Goal: Download file/media

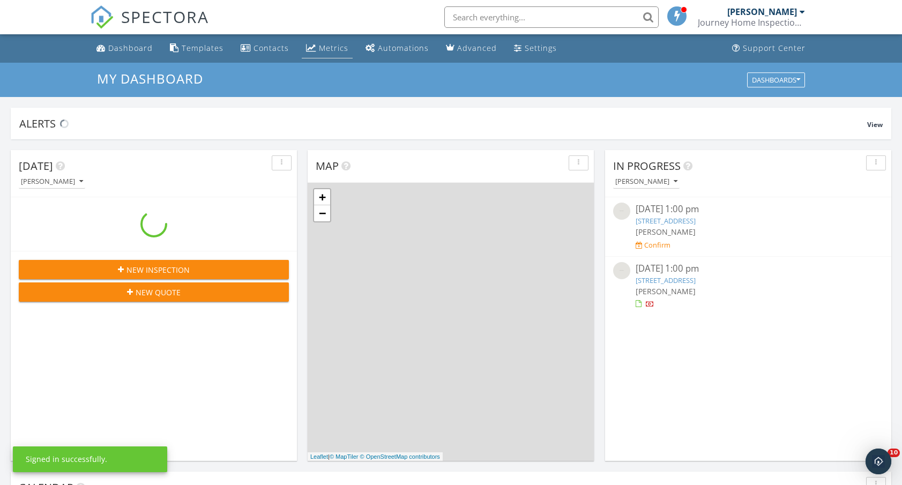
scroll to position [976, 903]
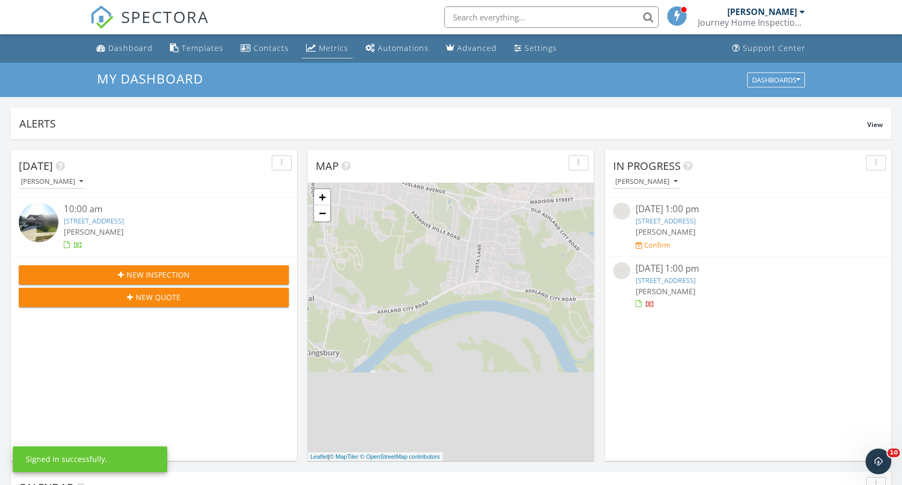
click at [333, 52] on div "Metrics" at bounding box center [333, 48] width 29 height 10
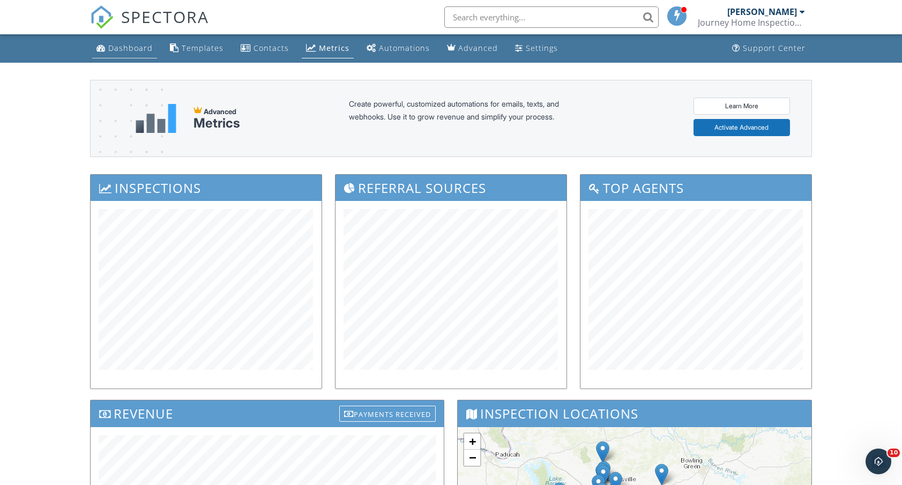
click at [136, 50] on div "Dashboard" at bounding box center [130, 48] width 44 height 10
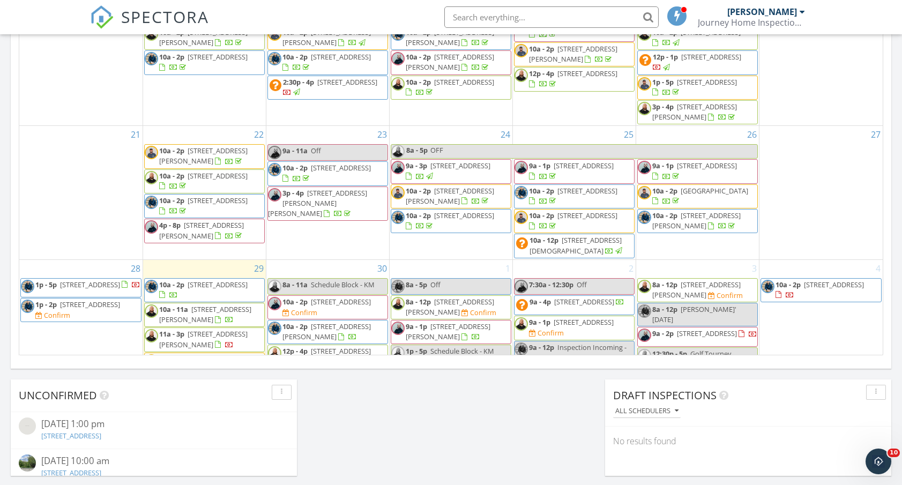
scroll to position [257, 0]
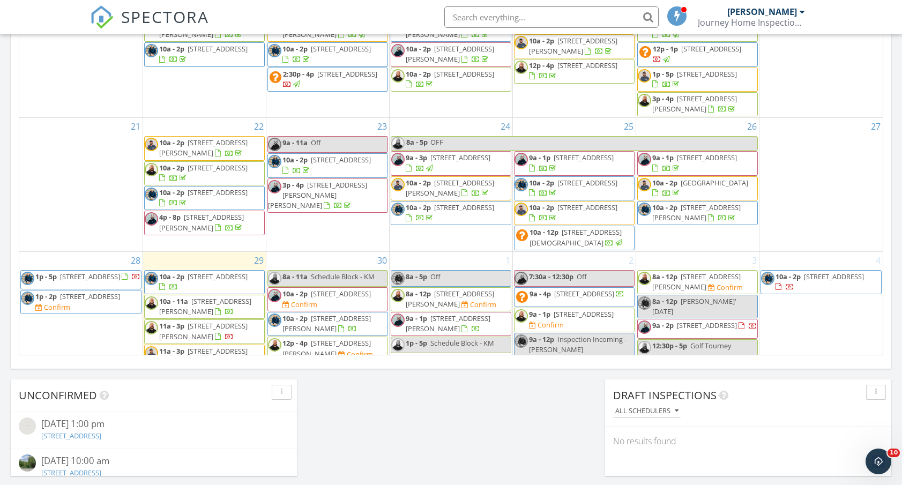
click at [703, 203] on span "[STREET_ADDRESS][PERSON_NAME]" at bounding box center [696, 213] width 88 height 20
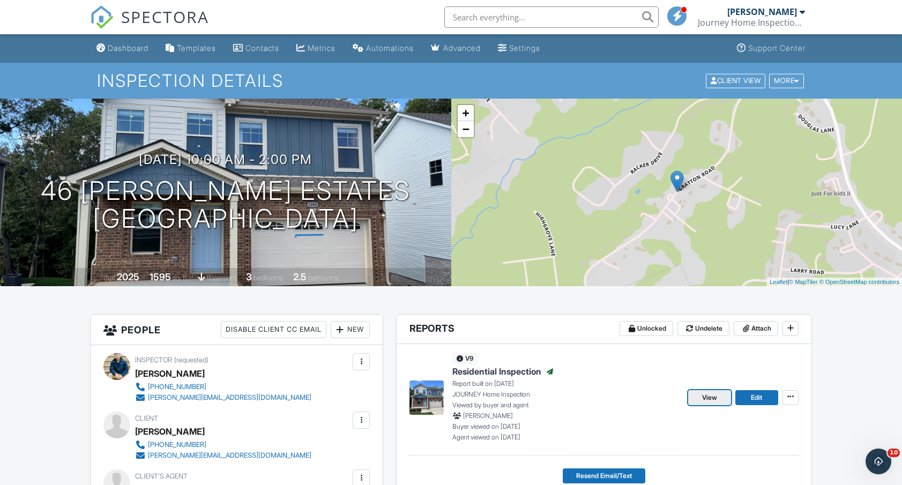
click at [711, 396] on span "View" at bounding box center [709, 397] width 15 height 11
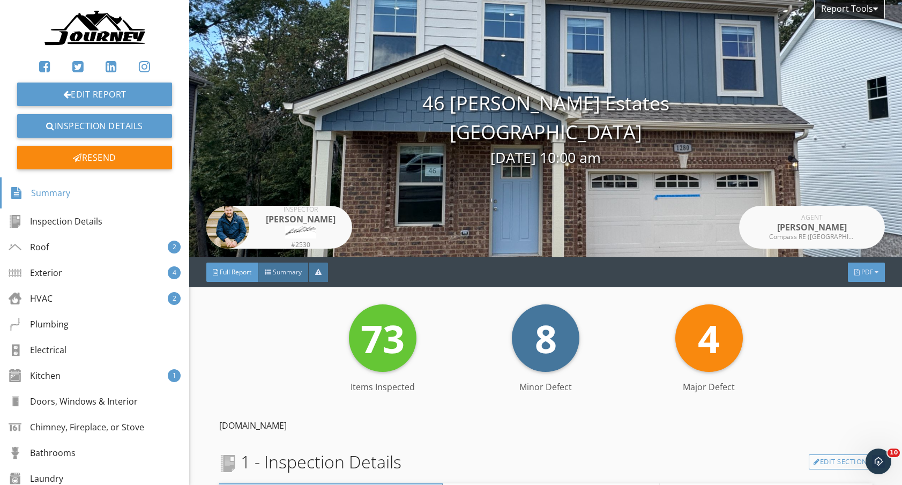
click at [864, 272] on span "PDF" at bounding box center [868, 272] width 12 height 9
click at [841, 288] on div "Summary" at bounding box center [853, 289] width 69 height 13
click at [884, 273] on div "PDF" at bounding box center [866, 272] width 37 height 19
click at [851, 316] on div "Full Report" at bounding box center [853, 316] width 69 height 13
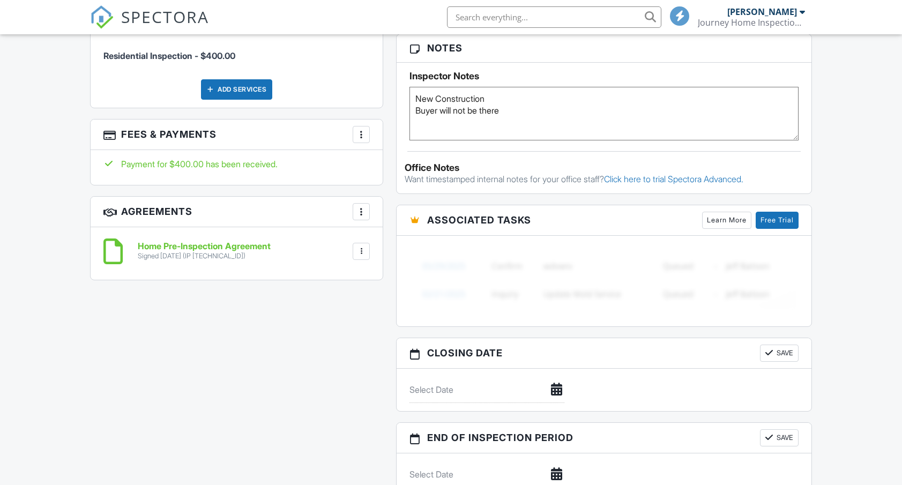
scroll to position [755, 0]
click at [362, 246] on div at bounding box center [361, 251] width 11 height 11
click at [339, 321] on li "Download" at bounding box center [332, 334] width 61 height 27
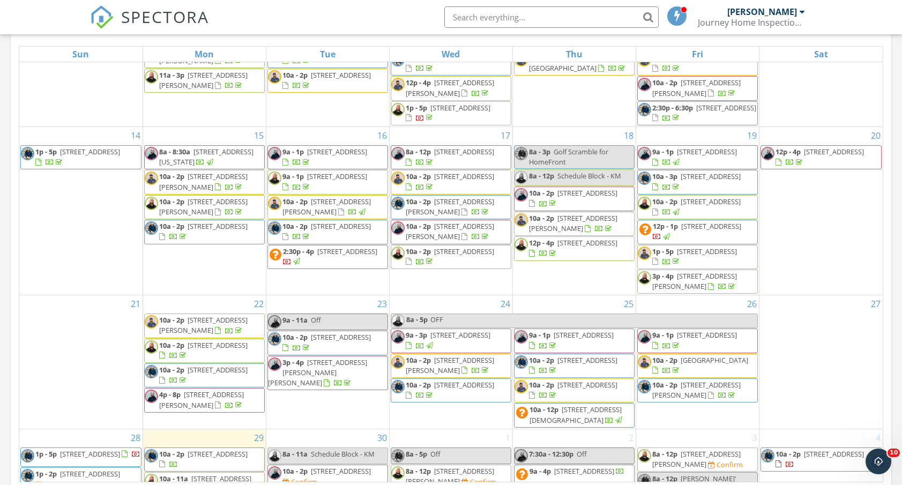
scroll to position [303, 0]
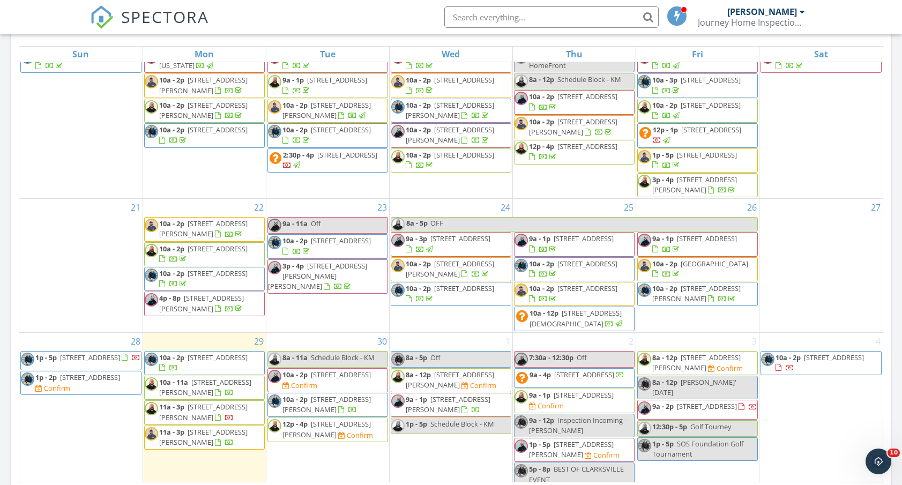
click at [580, 259] on span "136 Filly Ln , Springfield 37172" at bounding box center [588, 264] width 60 height 10
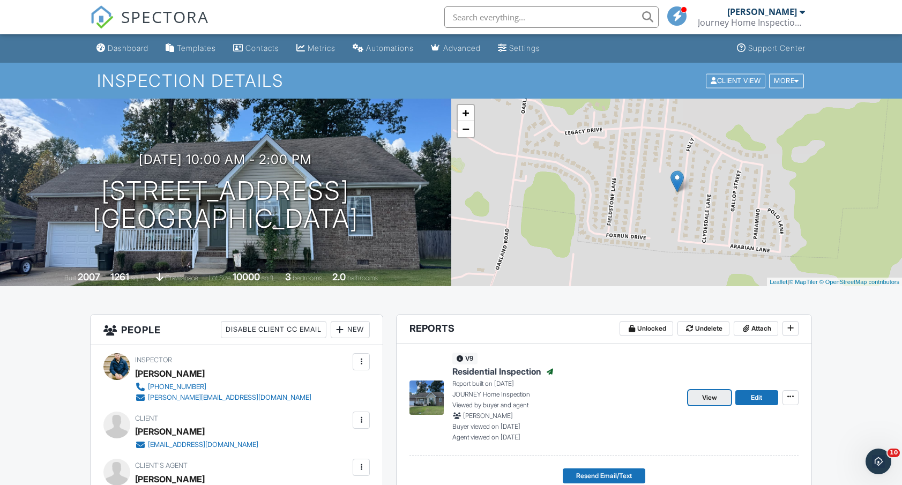
click at [700, 397] on link "View" at bounding box center [709, 397] width 43 height 15
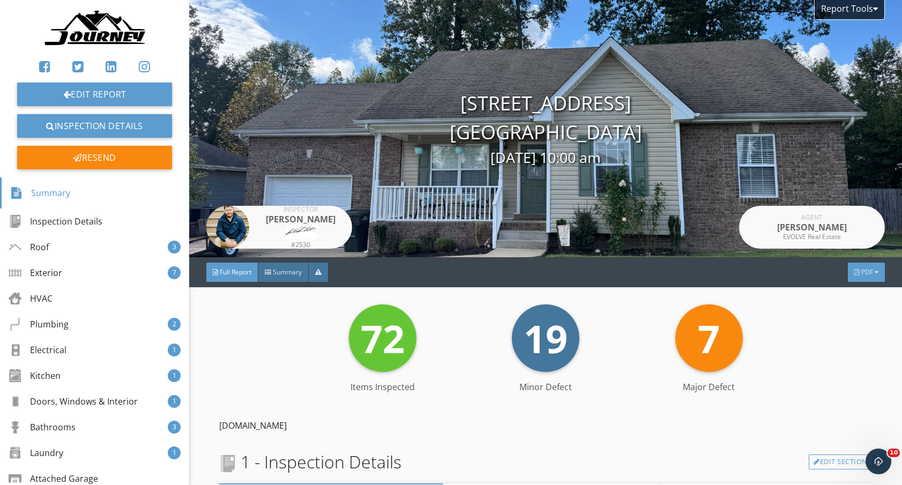
click at [870, 273] on span "PDF" at bounding box center [868, 272] width 12 height 9
click at [850, 295] on div "Summary" at bounding box center [853, 290] width 69 height 13
click at [870, 271] on span "PDF" at bounding box center [868, 272] width 12 height 9
click at [850, 310] on div "Full Report" at bounding box center [853, 313] width 69 height 13
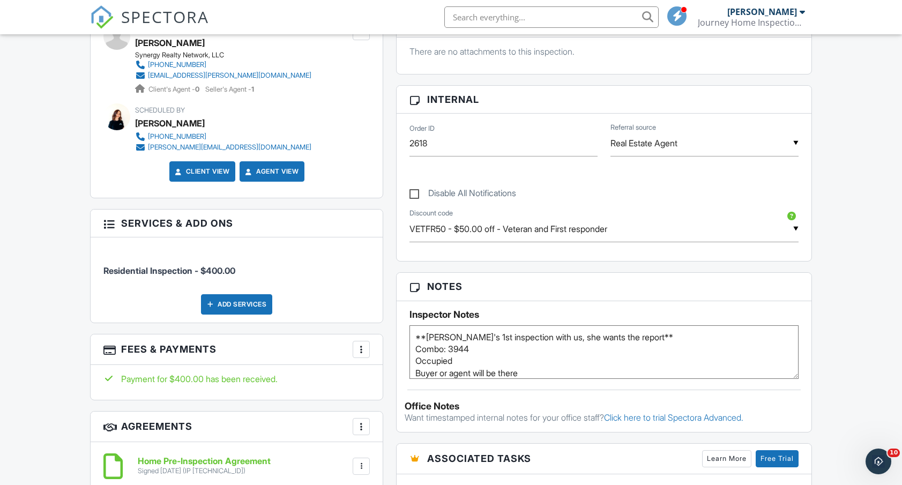
click at [362, 463] on div at bounding box center [361, 466] width 11 height 11
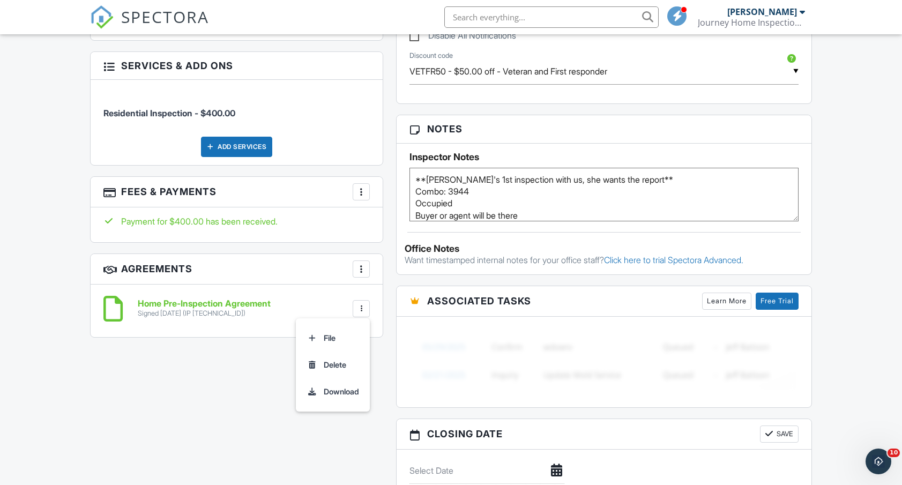
scroll to position [701, 0]
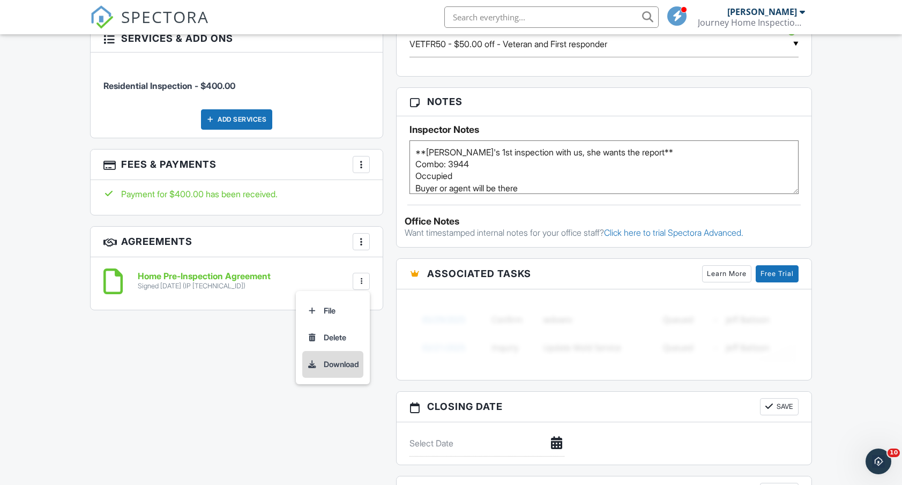
click at [332, 367] on li "Download" at bounding box center [332, 364] width 61 height 27
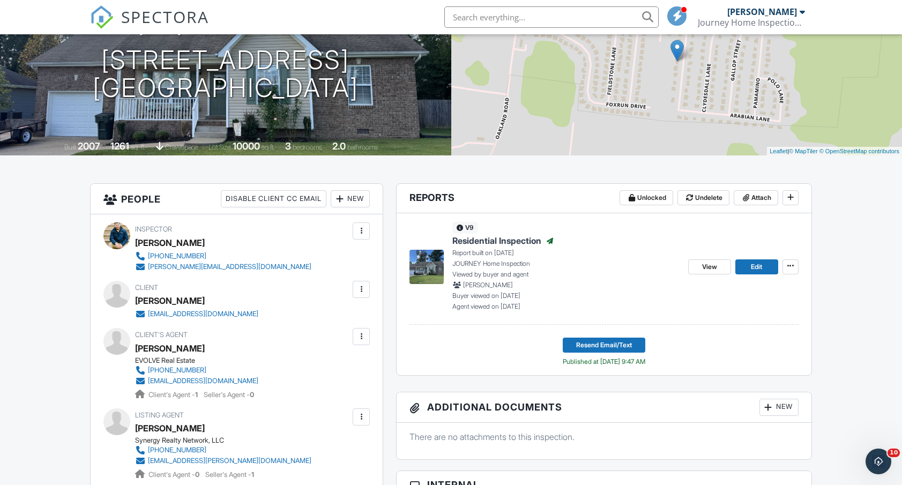
scroll to position [0, 0]
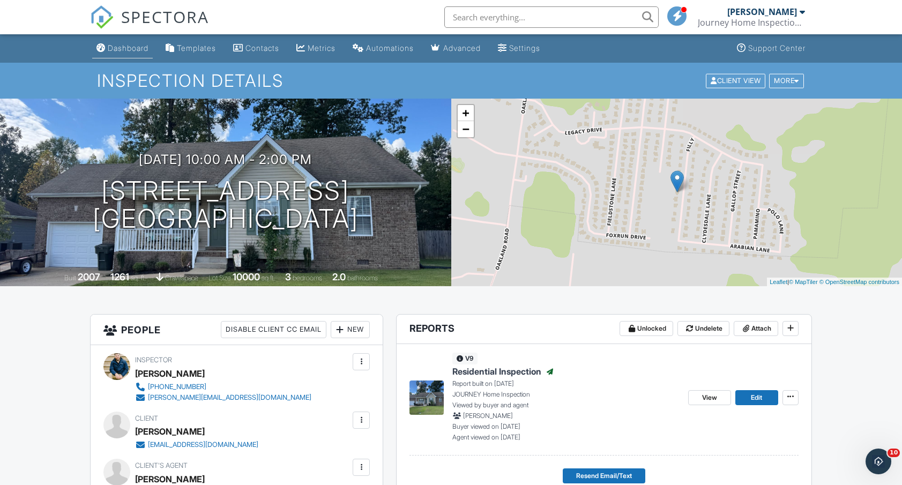
click at [132, 47] on div "Dashboard" at bounding box center [128, 47] width 41 height 9
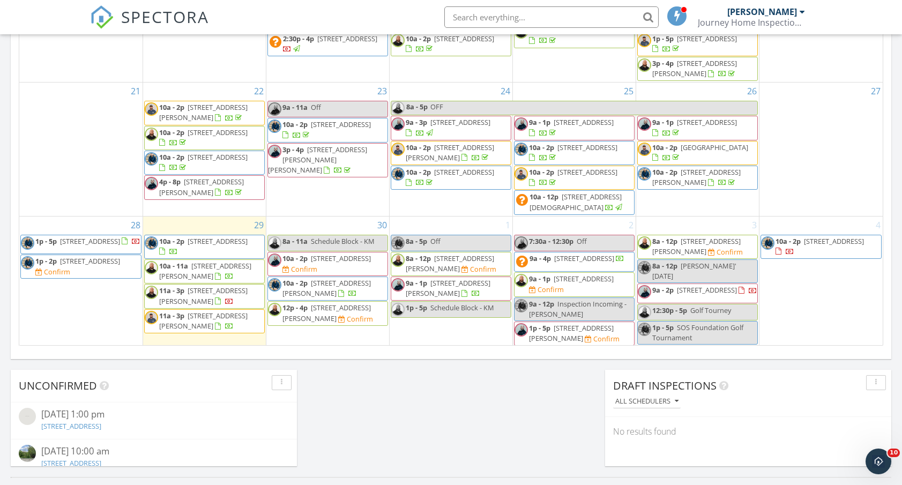
scroll to position [273, 0]
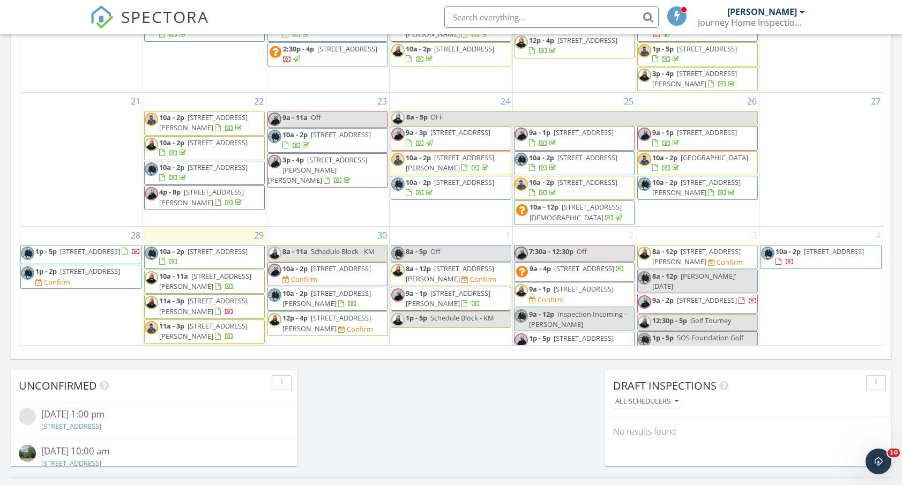
click at [435, 177] on span "[STREET_ADDRESS]" at bounding box center [464, 182] width 60 height 10
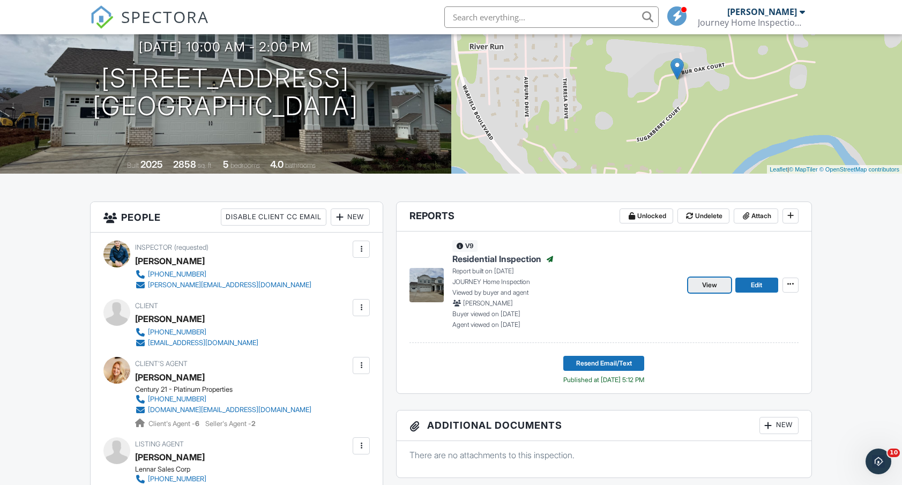
click at [711, 283] on span "View" at bounding box center [709, 285] width 15 height 11
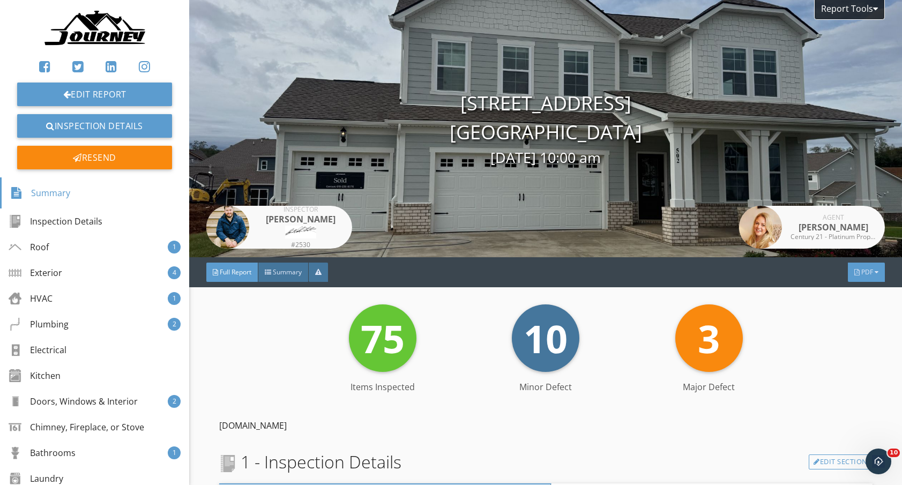
click at [875, 276] on div "PDF" at bounding box center [866, 272] width 37 height 19
click at [862, 287] on div "Summary" at bounding box center [853, 292] width 69 height 13
click at [859, 271] on div "PDF" at bounding box center [866, 272] width 37 height 19
click at [860, 310] on div "Full Report" at bounding box center [853, 314] width 69 height 13
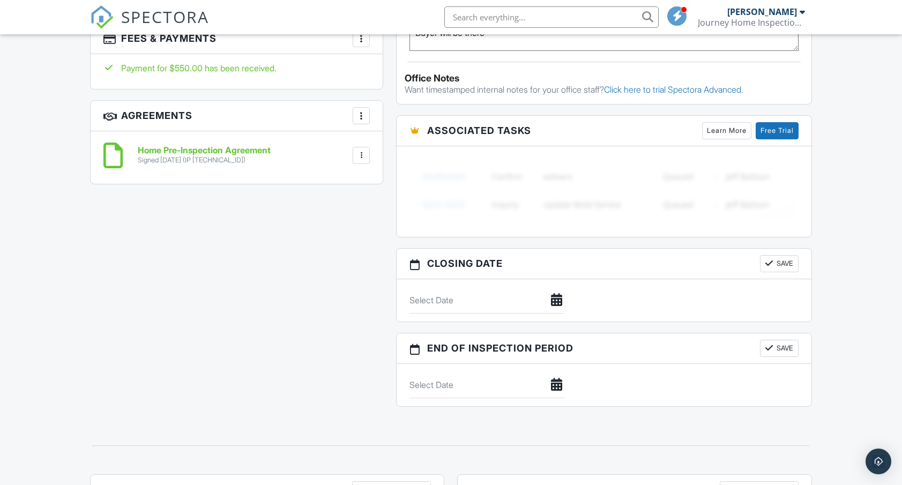
click at [360, 150] on div at bounding box center [361, 155] width 11 height 11
click at [335, 229] on li "Download" at bounding box center [332, 238] width 61 height 27
